Goal: Understand process/instructions: Learn how to perform a task or action

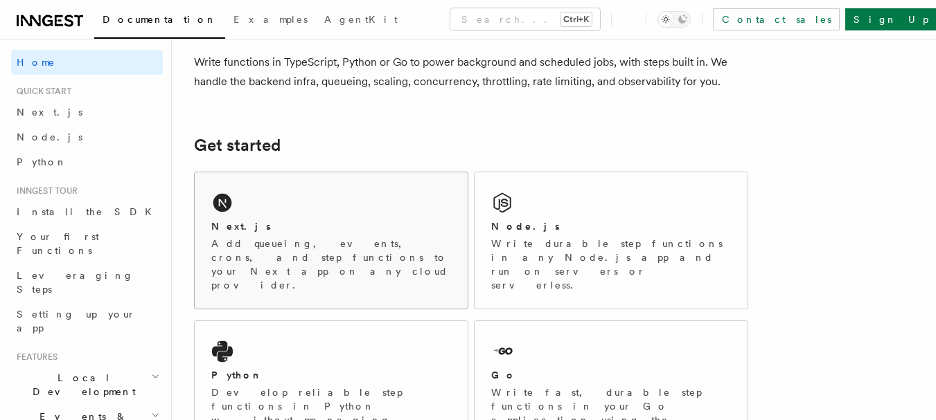
click at [315, 239] on p "Add queueing, events, crons, and step functions to your Next app on any cloud p…" at bounding box center [331, 264] width 240 height 55
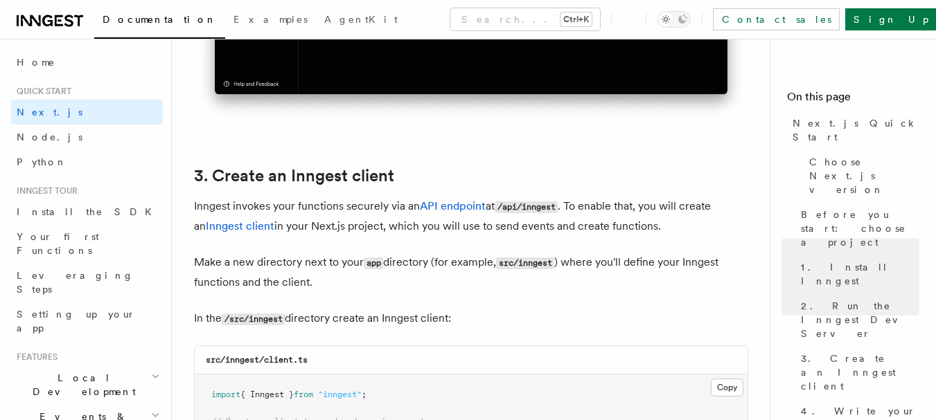
scroll to position [1634, 0]
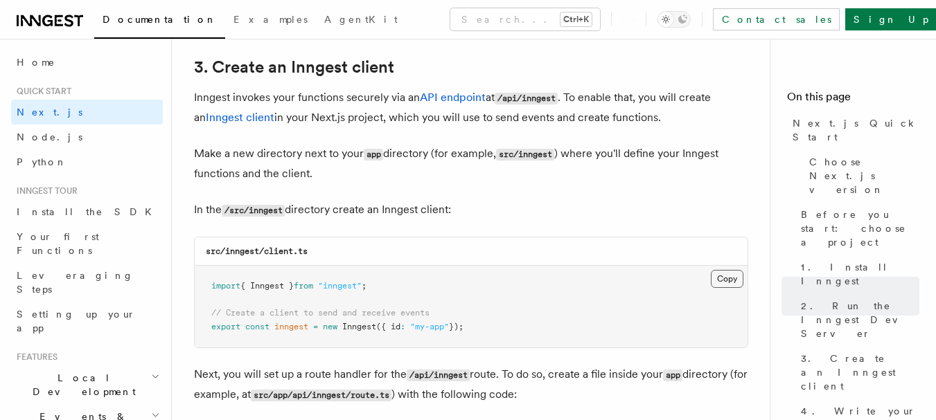
click at [718, 278] on button "Copy Copied" at bounding box center [727, 279] width 33 height 18
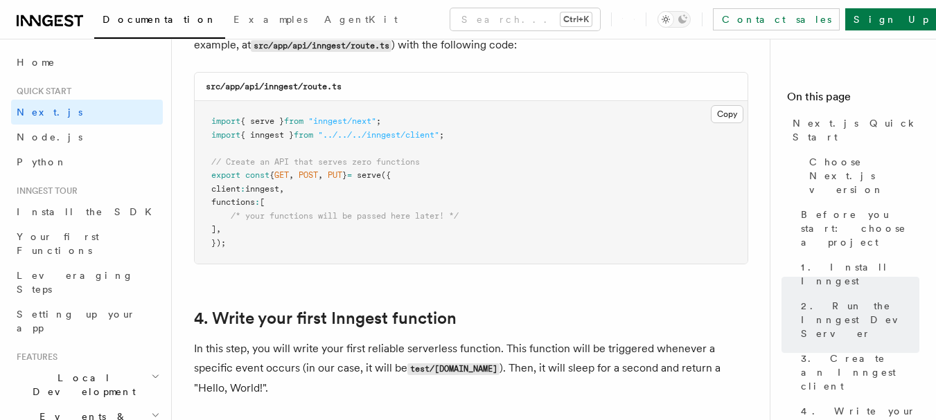
scroll to position [1986, 0]
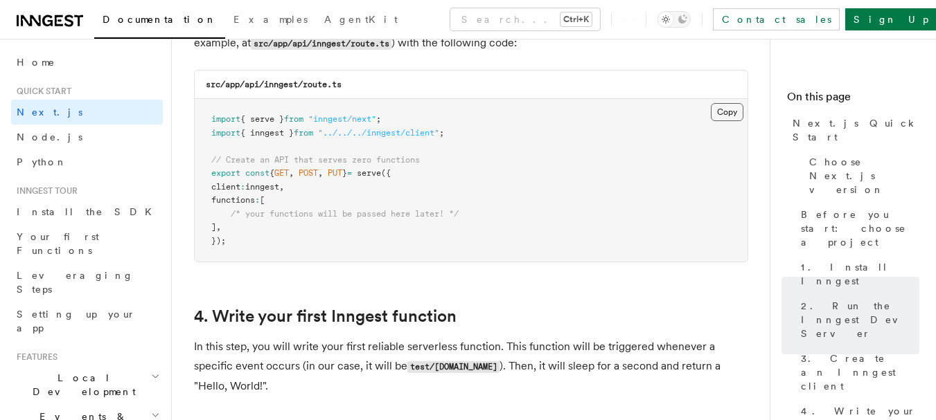
click at [736, 105] on button "Copy Copied" at bounding box center [727, 112] width 33 height 18
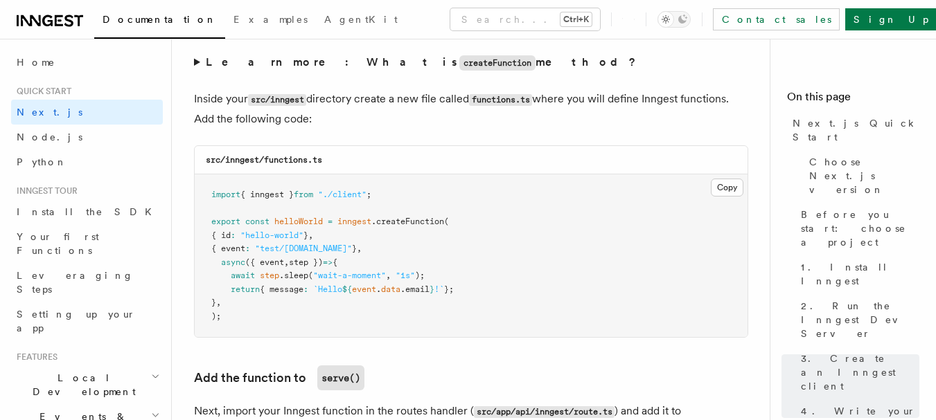
scroll to position [2428, 0]
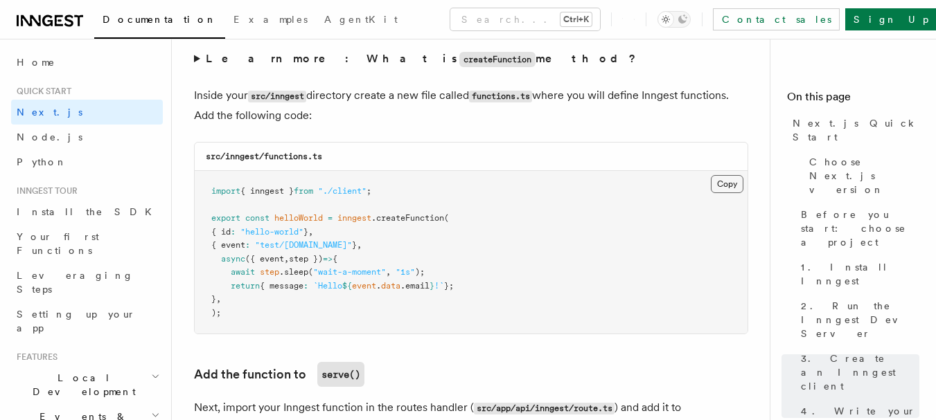
click at [727, 183] on button "Copy Copied" at bounding box center [727, 184] width 33 height 18
